Goal: Book appointment/travel/reservation

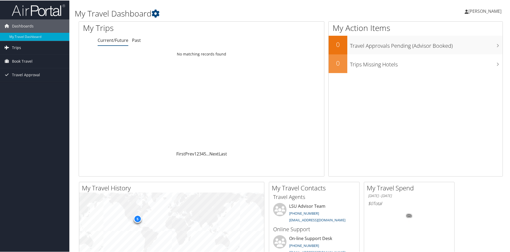
click at [23, 45] on link "Trips" at bounding box center [34, 47] width 69 height 13
click at [30, 85] on span "Book Travel" at bounding box center [22, 84] width 21 height 13
click at [30, 118] on span "Travel Approval" at bounding box center [26, 114] width 28 height 13
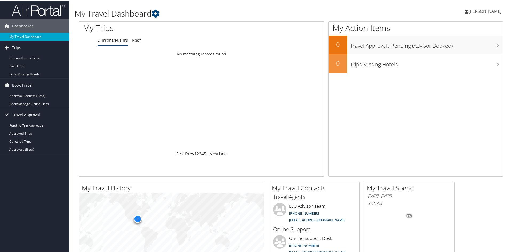
click at [30, 118] on span "Travel Approval" at bounding box center [26, 114] width 28 height 13
click at [32, 105] on link "Book/Manage Online Trips" at bounding box center [34, 103] width 69 height 8
